Goal: Task Accomplishment & Management: Manage account settings

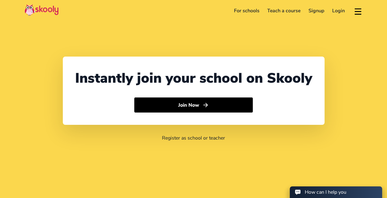
select select "62"
select select "[GEOGRAPHIC_DATA]"
select select "[GEOGRAPHIC_DATA]/[GEOGRAPHIC_DATA]"
click at [340, 7] on link "Login" at bounding box center [338, 11] width 21 height 10
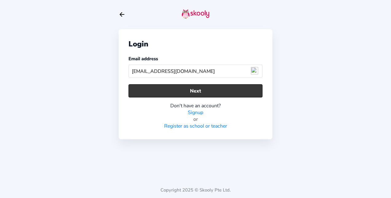
type input "[EMAIL_ADDRESS][DOMAIN_NAME]"
click at [222, 91] on button "Next" at bounding box center [196, 90] width 134 height 13
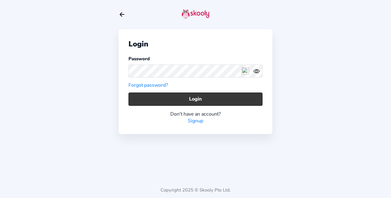
click at [223, 101] on button "Login" at bounding box center [196, 99] width 134 height 13
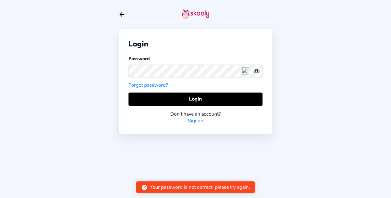
click at [256, 70] on circle "eye outline" at bounding box center [257, 71] width 2 height 2
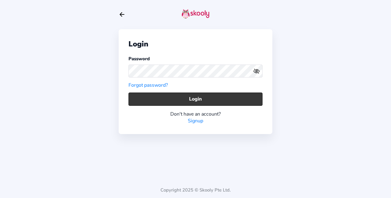
click at [198, 97] on button "Login" at bounding box center [196, 99] width 134 height 13
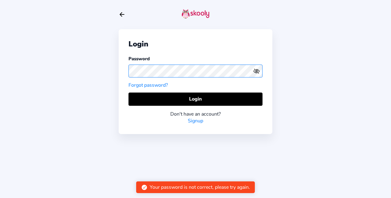
click at [116, 73] on div "Login Password Forgot password? Login Don't have an account? Signup Copyright 2…" at bounding box center [195, 99] width 391 height 198
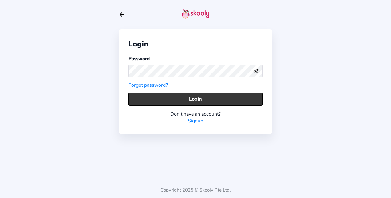
click at [177, 100] on button "Login" at bounding box center [196, 99] width 134 height 13
